Goal: Information Seeking & Learning: Learn about a topic

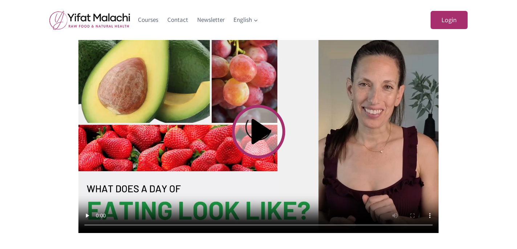
scroll to position [261, 0]
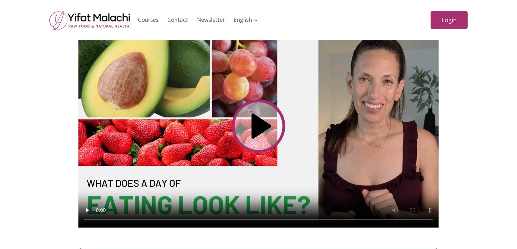
click at [256, 119] on video at bounding box center [258, 126] width 360 height 202
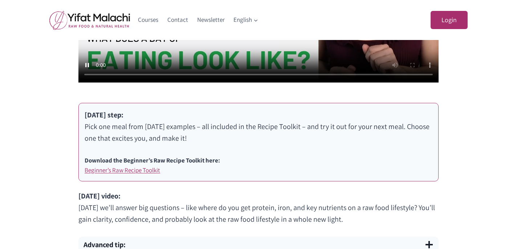
scroll to position [405, 0]
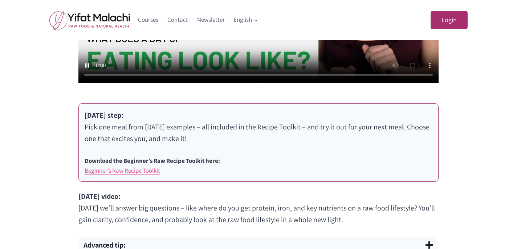
click at [149, 170] on link "Beginner’s Raw Recipe Toolkit" at bounding box center [122, 170] width 75 height 8
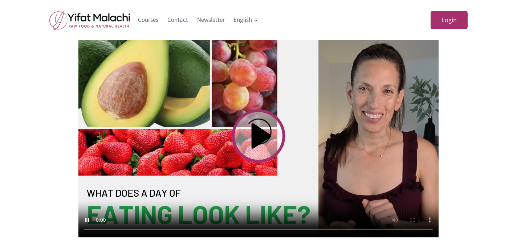
scroll to position [249, 0]
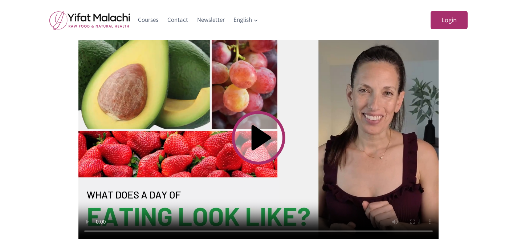
click at [196, 196] on video at bounding box center [258, 137] width 360 height 202
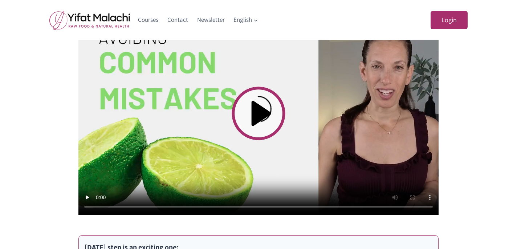
scroll to position [258, 0]
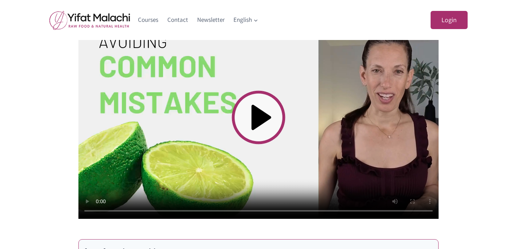
click at [258, 115] on video at bounding box center [258, 117] width 360 height 202
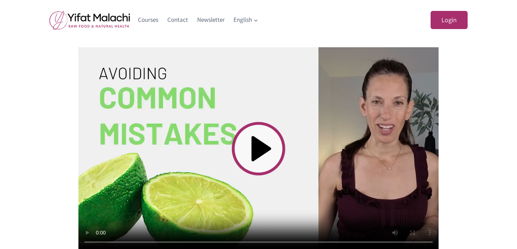
scroll to position [228, 0]
